Goal: Find contact information: Find contact information

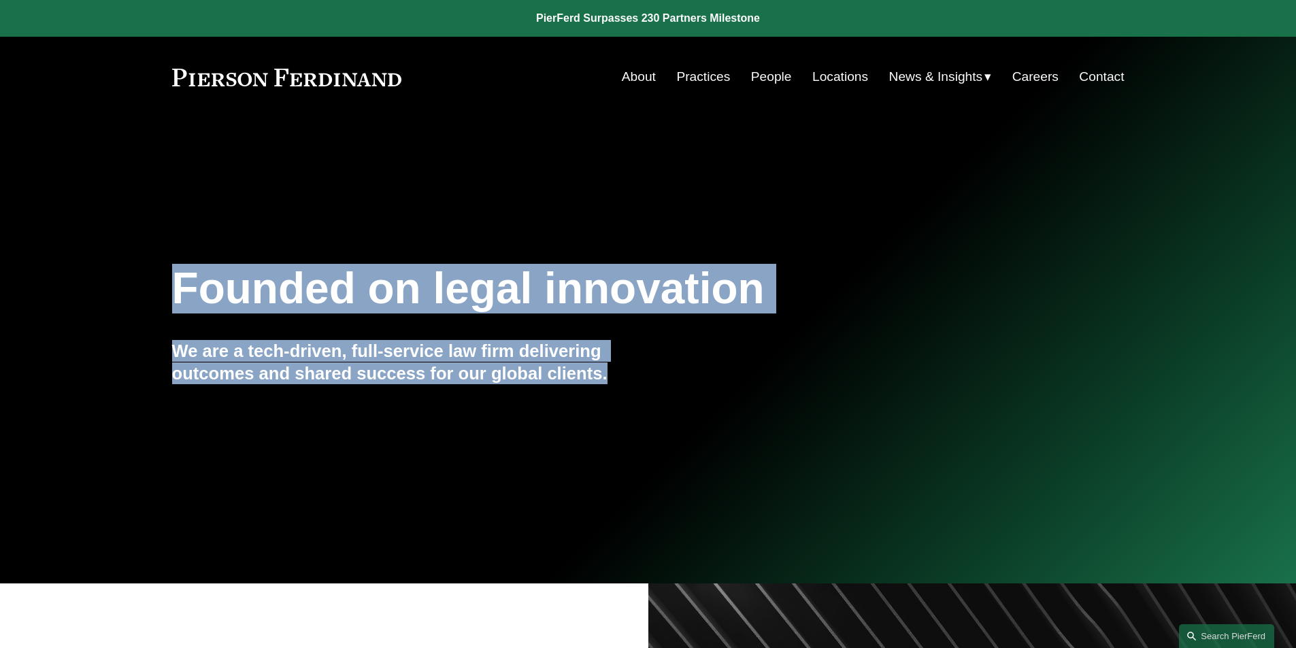
drag, startPoint x: 608, startPoint y: 380, endPoint x: 176, endPoint y: 278, distance: 443.8
click at [176, 278] on div "Founded on legal innovation We are a tech-driven, full-service law firm deliver…" at bounding box center [648, 350] width 1296 height 184
click at [176, 278] on h1 "Founded on legal innovation" at bounding box center [569, 289] width 794 height 50
drag, startPoint x: 169, startPoint y: 281, endPoint x: 614, endPoint y: 382, distance: 456.8
click at [614, 382] on div "Founded on legal innovation We are a tech-driven, full-service law firm deliver…" at bounding box center [648, 350] width 1296 height 184
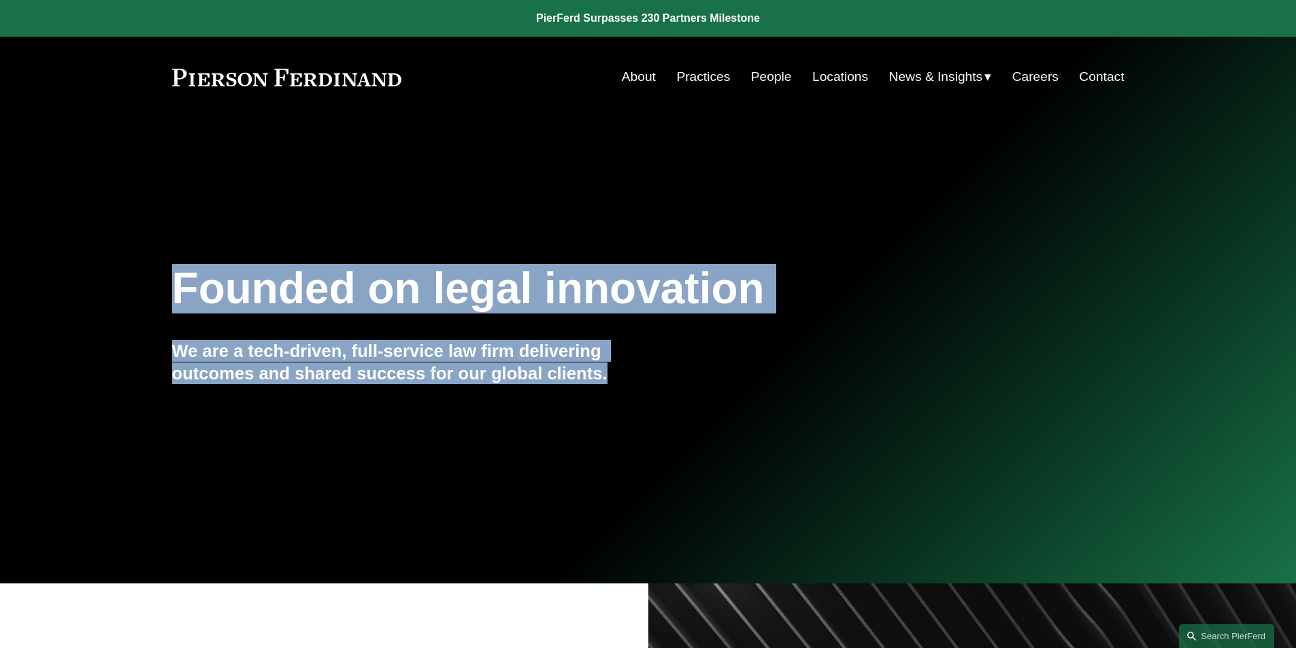
click at [614, 382] on h4 "We are a tech-driven, full-service law firm delivering outcomes and shared succ…" at bounding box center [410, 362] width 476 height 44
drag, startPoint x: 615, startPoint y: 375, endPoint x: 130, endPoint y: 267, distance: 496.8
click at [130, 267] on div "Founded on legal innovation We are a tech-driven, full-service law firm deliver…" at bounding box center [648, 350] width 1296 height 184
click at [165, 304] on div "Founded on legal innovation We are a tech-driven, full-service law firm deliver…" at bounding box center [648, 350] width 1296 height 184
drag, startPoint x: 170, startPoint y: 292, endPoint x: 605, endPoint y: 383, distance: 444.1
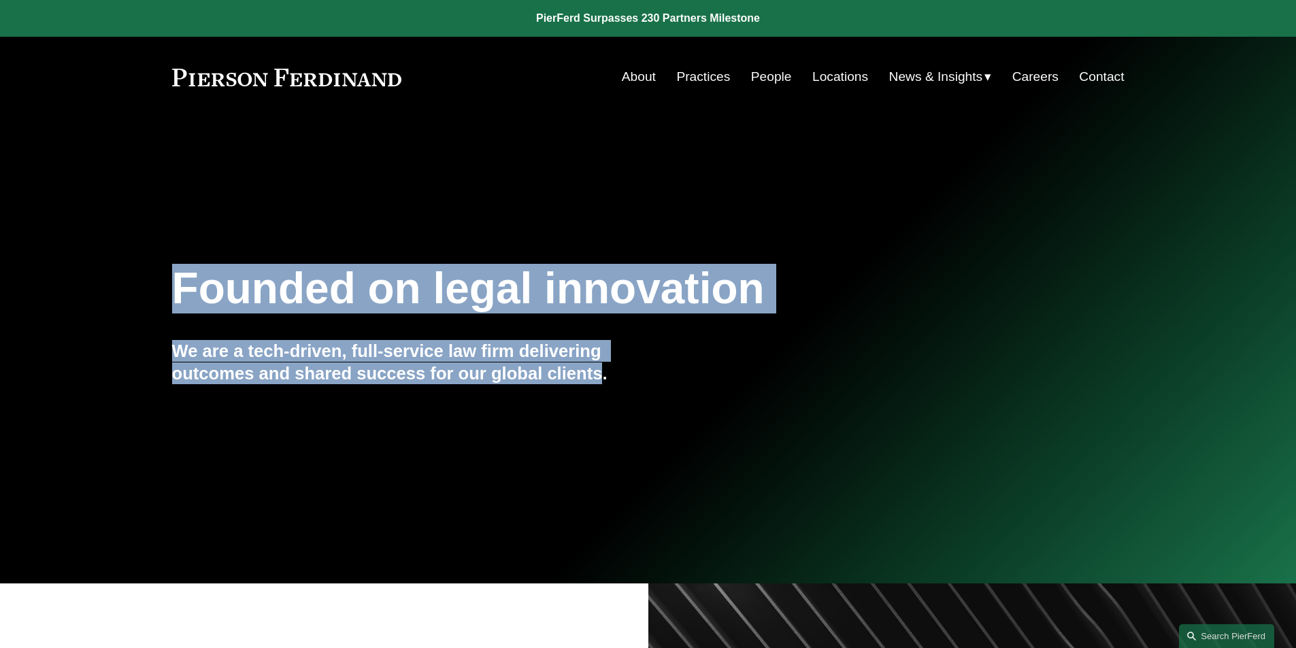
click at [605, 383] on div "Founded on legal innovation We are a tech-driven, full-service law firm deliver…" at bounding box center [648, 350] width 1296 height 184
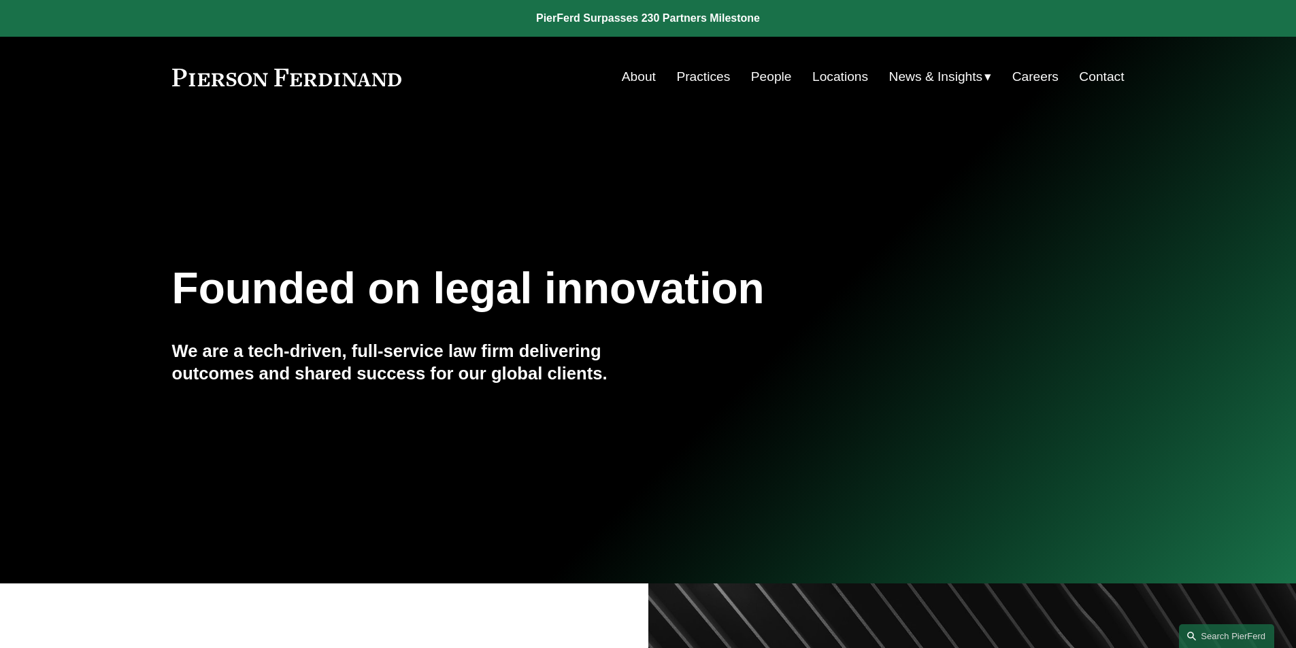
click at [607, 378] on h4 "We are a tech-driven, full-service law firm delivering outcomes and shared succ…" at bounding box center [410, 362] width 476 height 44
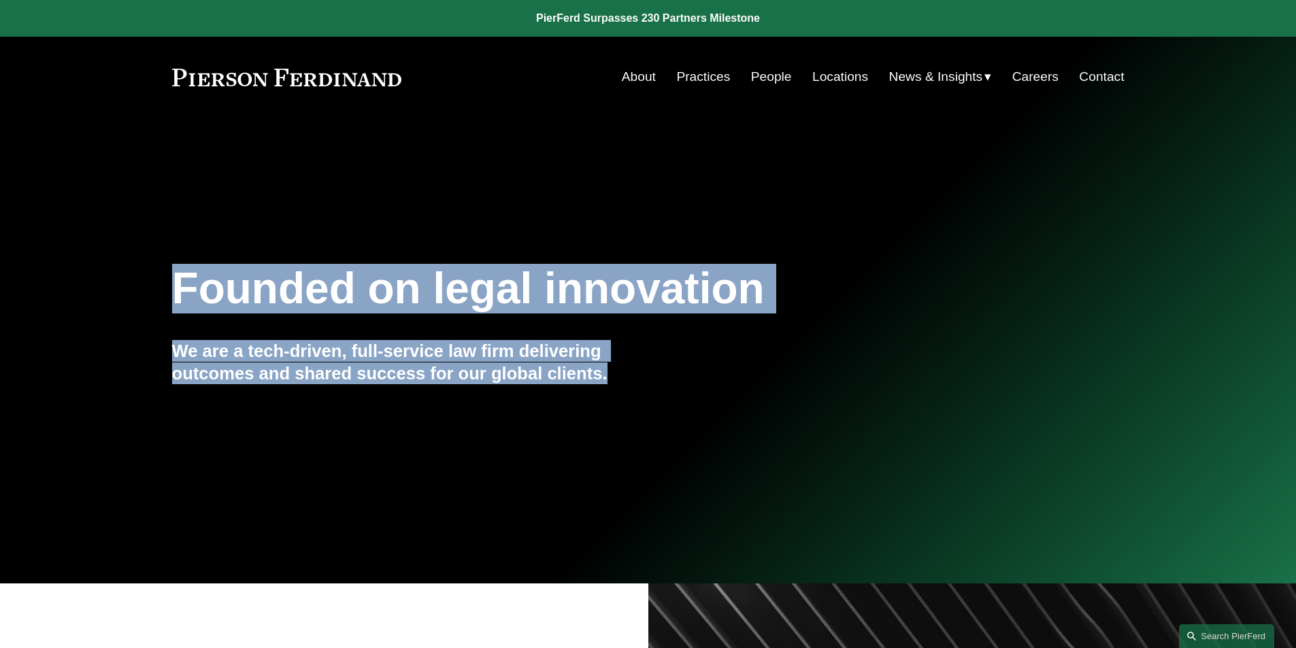
drag, startPoint x: 613, startPoint y: 377, endPoint x: 179, endPoint y: 287, distance: 443.2
click at [179, 287] on div "Founded on legal innovation We are a tech-driven, full-service law firm deliver…" at bounding box center [648, 350] width 1296 height 184
click at [179, 287] on h1 "Founded on legal innovation" at bounding box center [569, 289] width 794 height 50
drag, startPoint x: 179, startPoint y: 287, endPoint x: 605, endPoint y: 382, distance: 437.0
click at [605, 382] on div "Founded on legal innovation We are a tech-driven, full-service law firm deliver…" at bounding box center [648, 350] width 1296 height 184
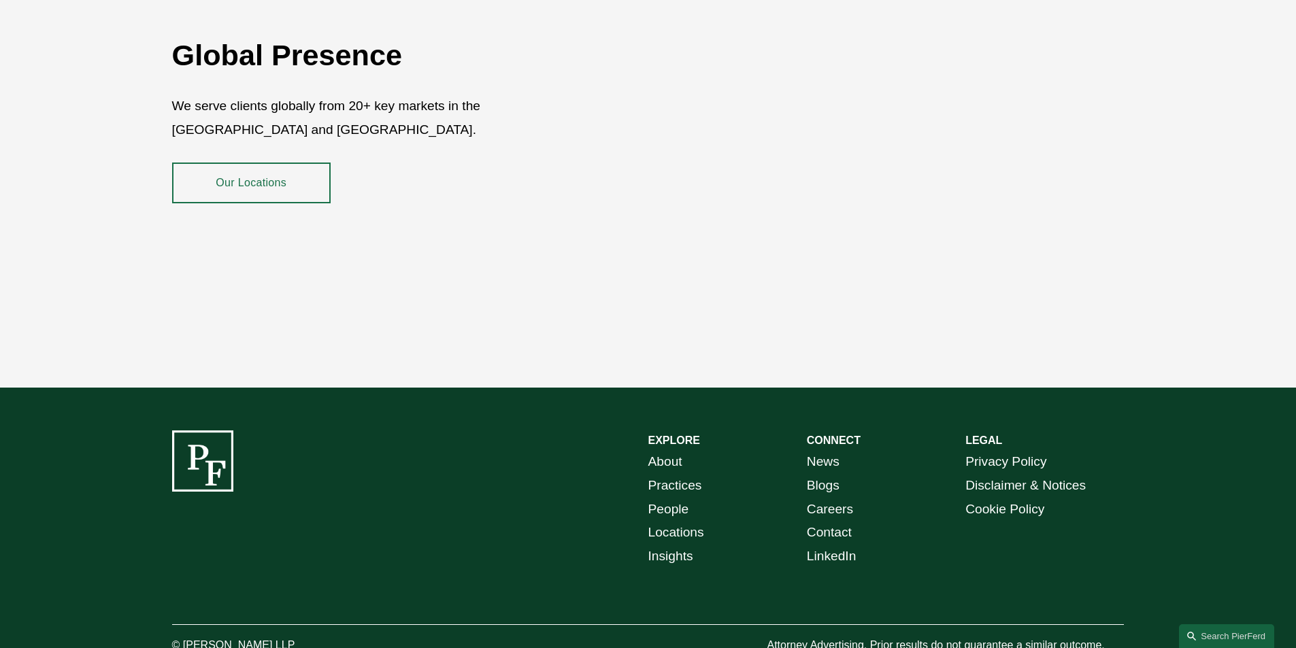
scroll to position [2488, 0]
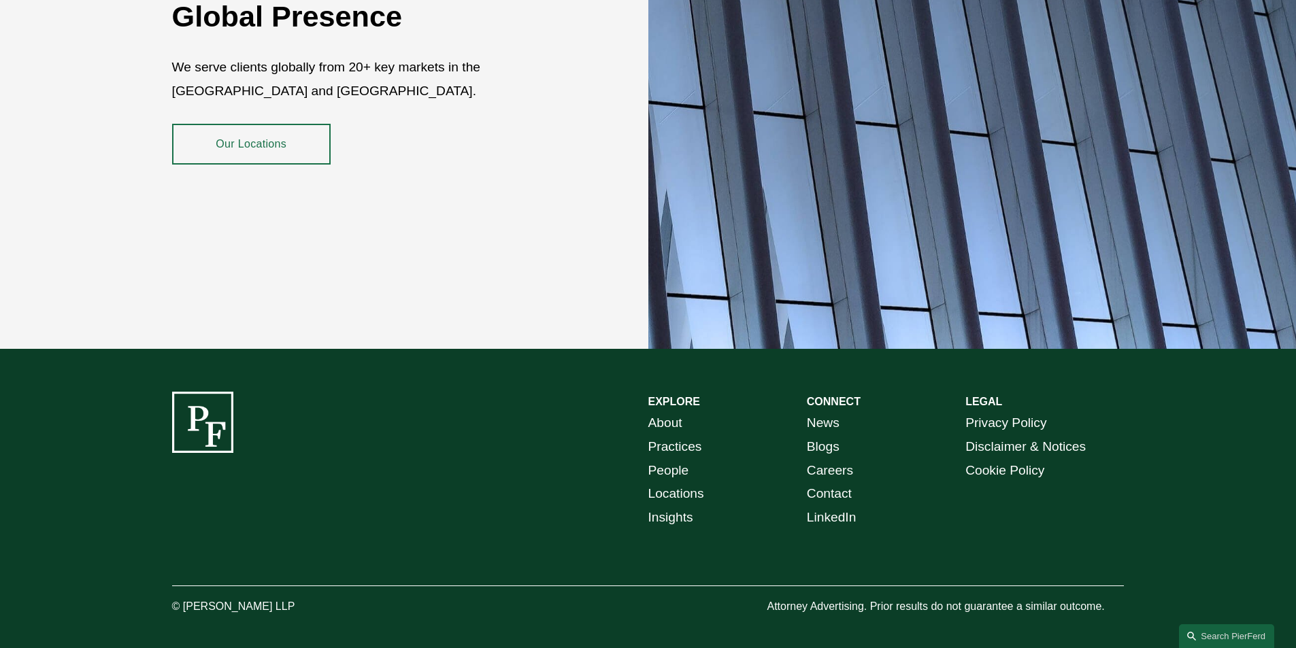
click at [657, 459] on link "People" at bounding box center [668, 471] width 41 height 24
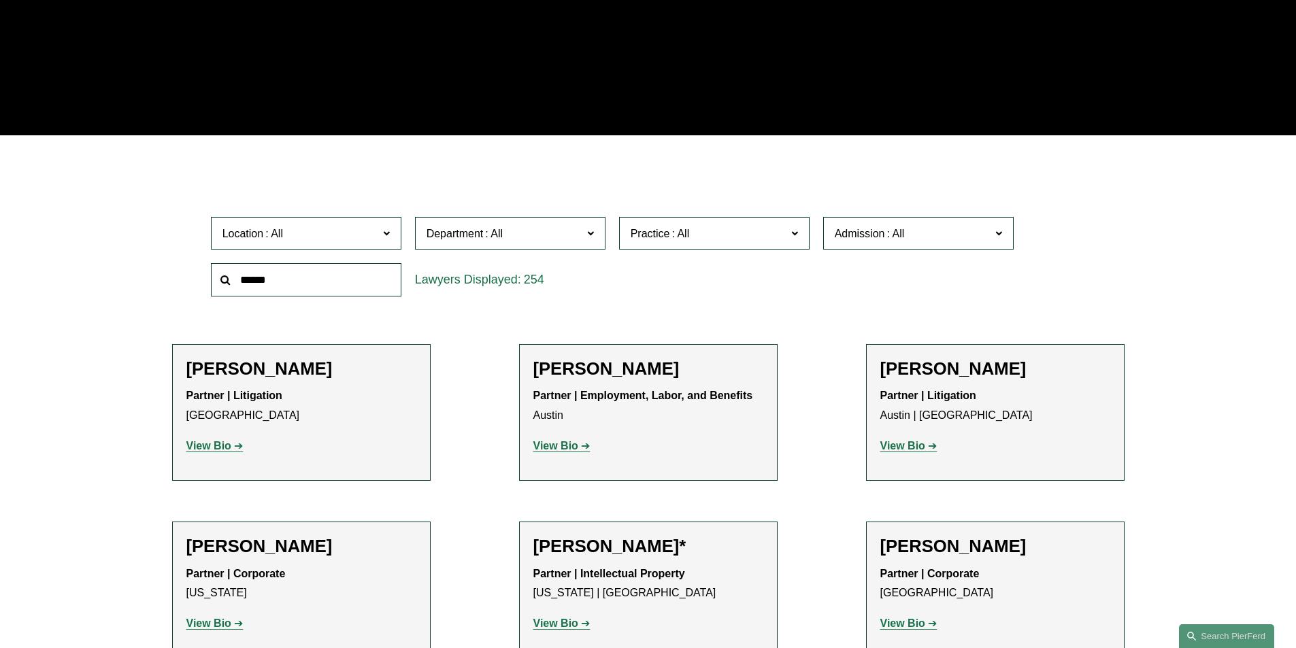
scroll to position [5850, 0]
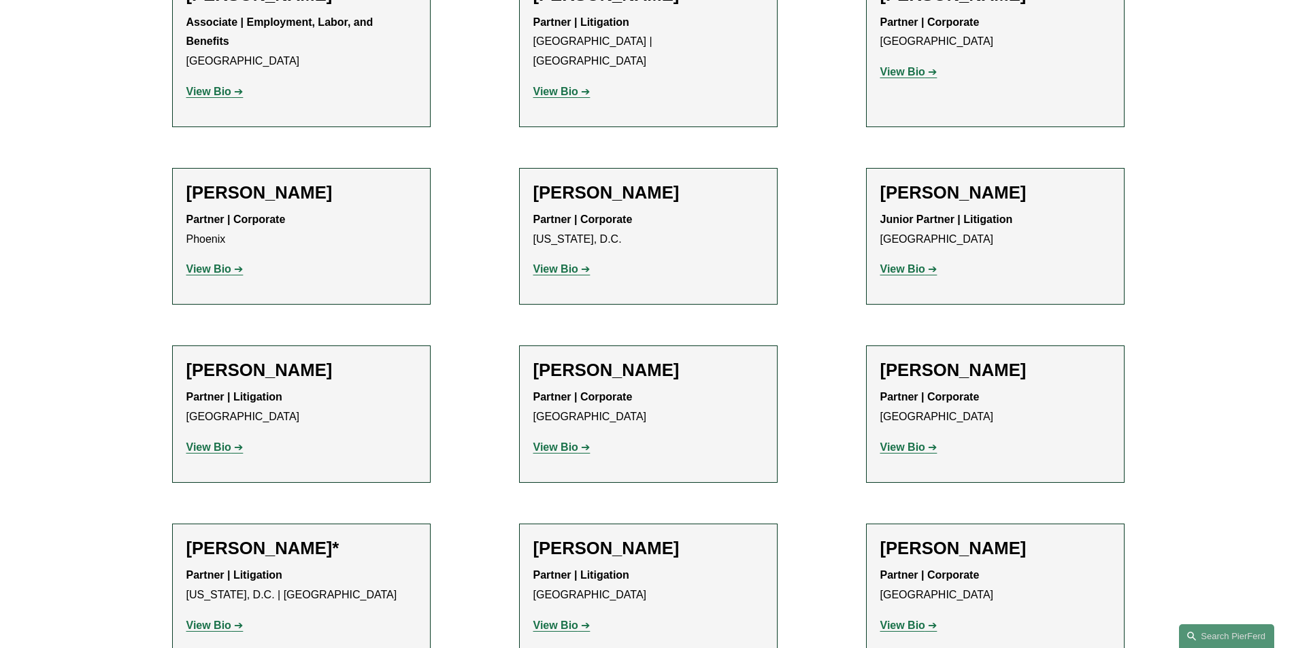
click at [903, 620] on strong "View Bio" at bounding box center [902, 626] width 45 height 12
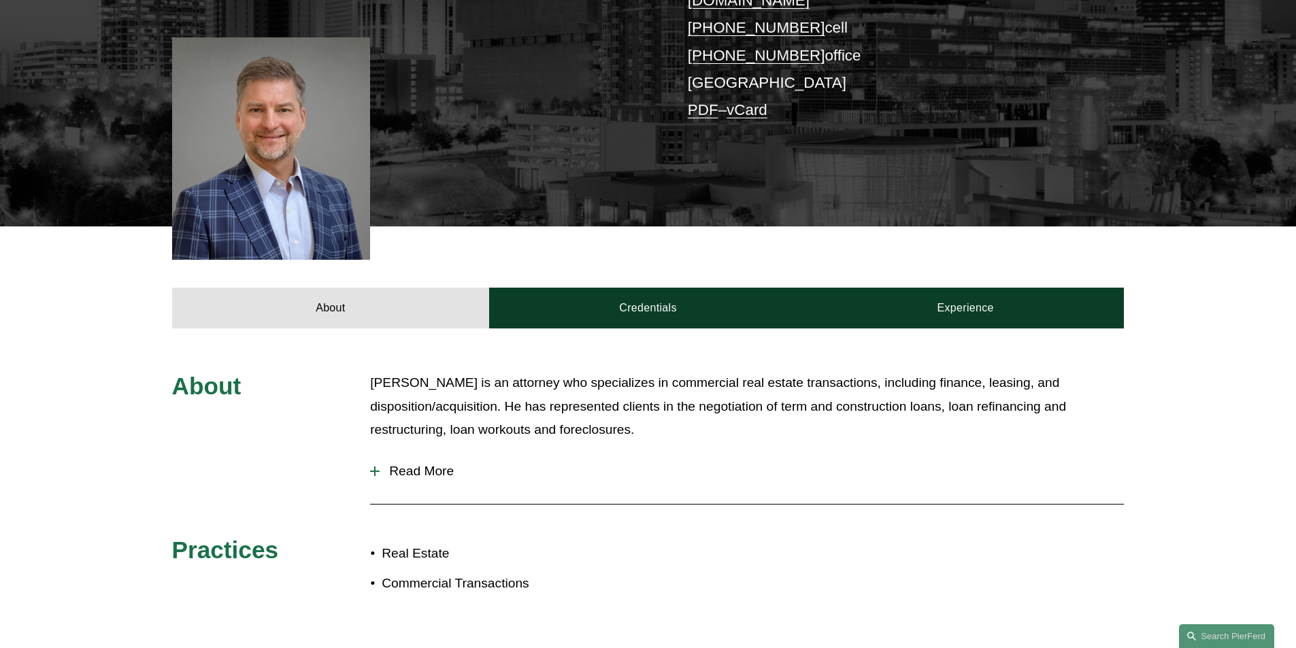
scroll to position [408, 0]
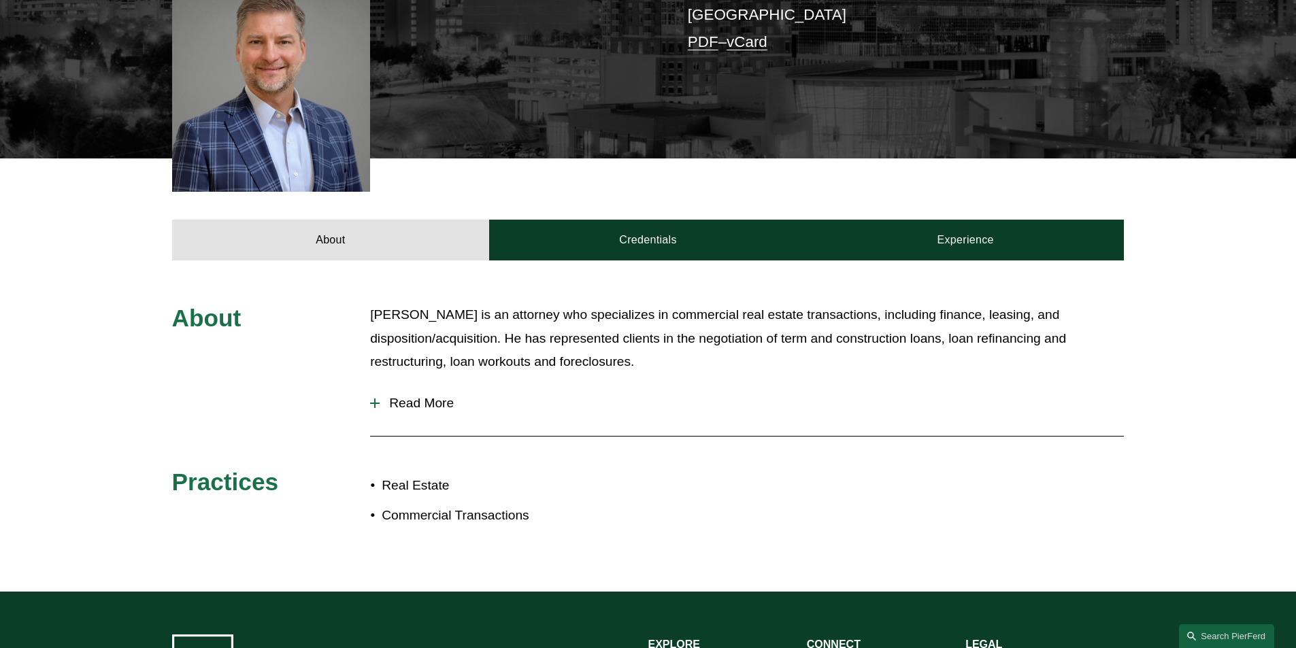
click at [371, 399] on div at bounding box center [375, 404] width 10 height 10
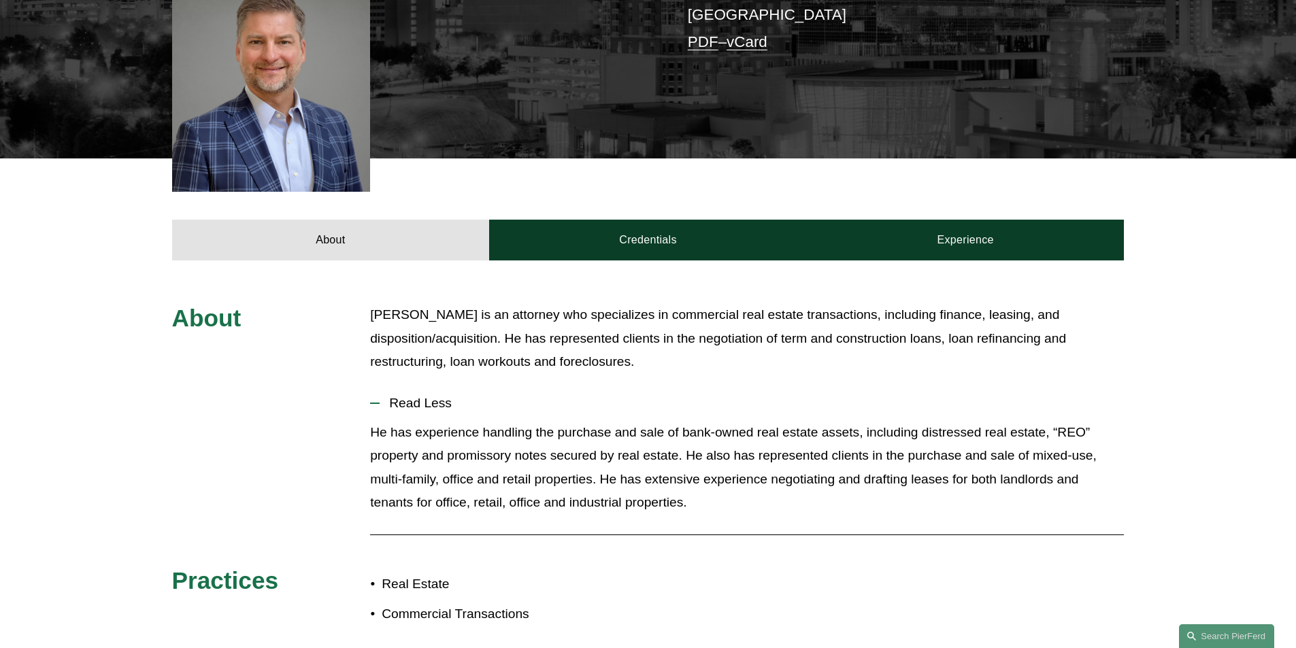
scroll to position [340, 0]
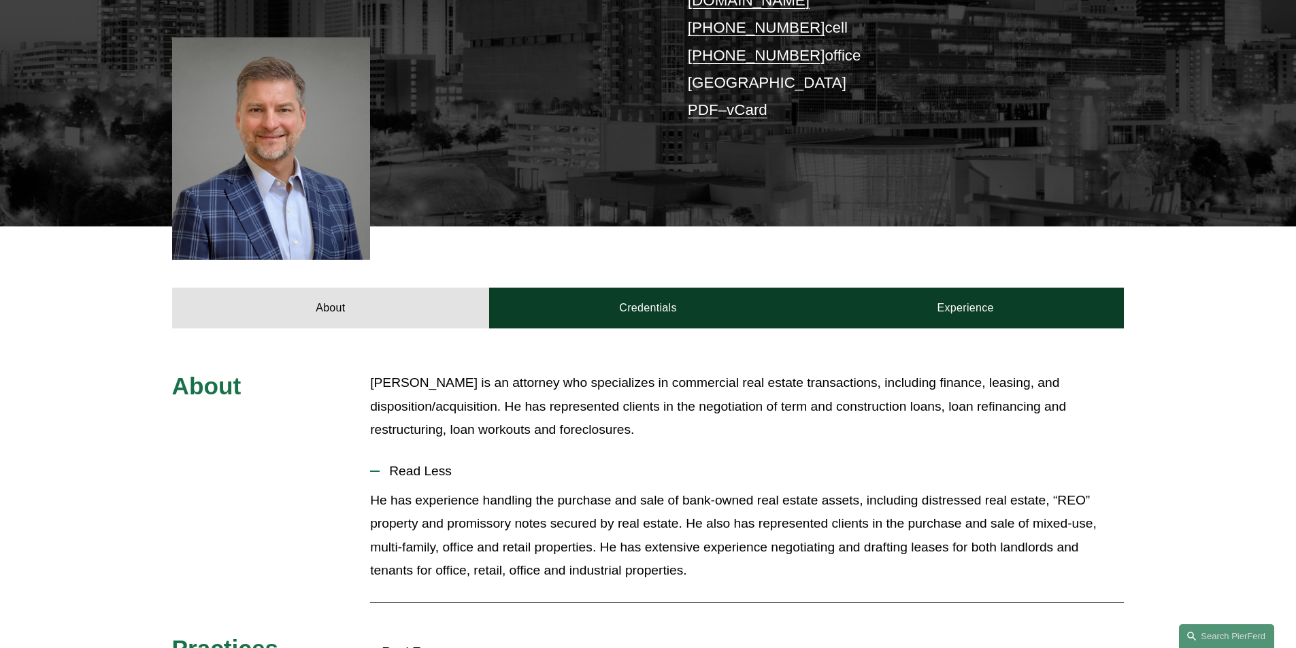
click at [697, 73] on p "damon.goode@pierferd.com +1.404.964.5626 cell +1.404.968.9499 office Atlanta PD…" at bounding box center [886, 42] width 397 height 165
click at [697, 101] on link "PDF" at bounding box center [703, 109] width 31 height 17
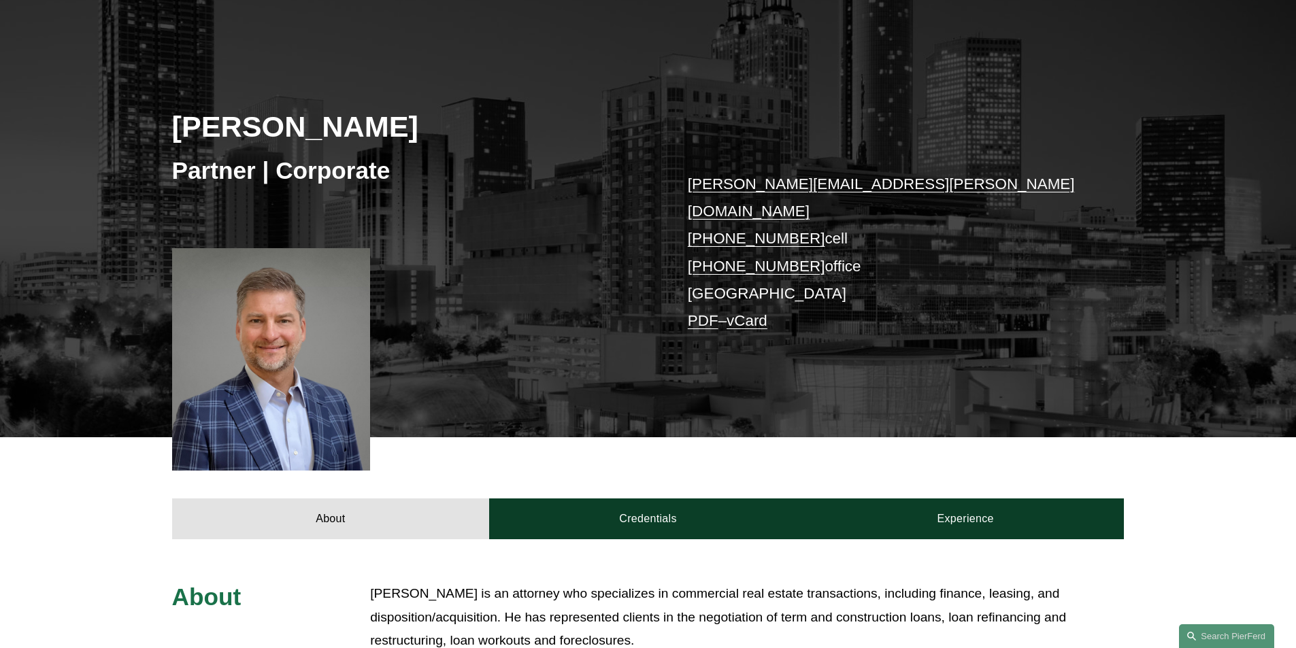
scroll to position [0, 0]
